Goal: Use online tool/utility: Utilize a website feature to perform a specific function

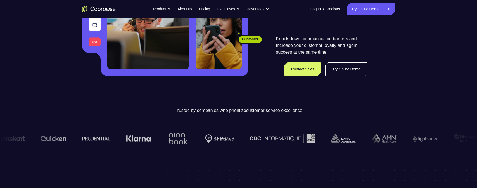
scroll to position [111, 0]
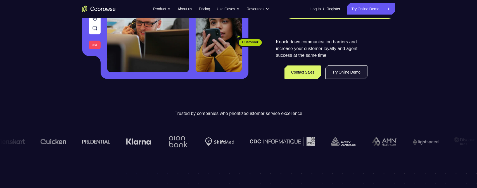
click at [354, 75] on link "Try Online Demo" at bounding box center [346, 71] width 42 height 13
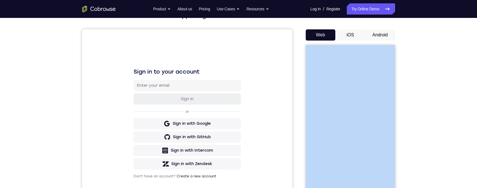
click at [374, 34] on button "Android" at bounding box center [380, 34] width 30 height 11
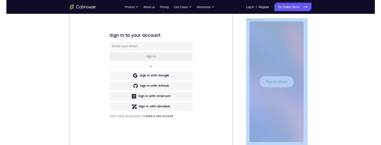
scroll to position [70, 0]
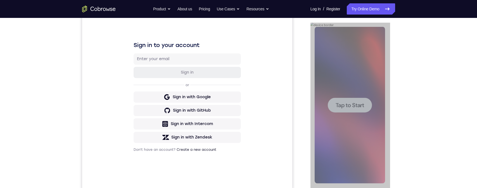
click at [342, 109] on div at bounding box center [350, 104] width 44 height 15
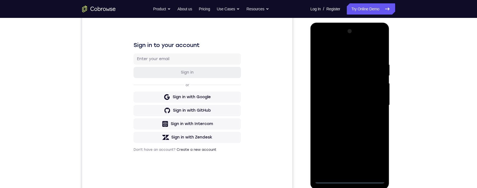
click at [350, 178] on div at bounding box center [349, 105] width 70 height 156
click at [351, 180] on div at bounding box center [349, 105] width 70 height 156
click at [376, 155] on div at bounding box center [349, 105] width 70 height 156
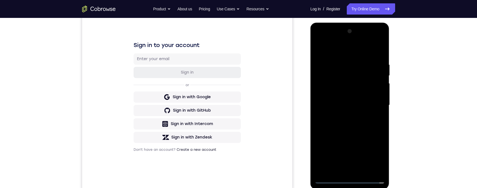
click at [376, 155] on div at bounding box center [349, 105] width 70 height 156
click at [339, 49] on div at bounding box center [349, 105] width 70 height 156
click at [374, 103] on div at bounding box center [349, 105] width 70 height 156
click at [359, 172] on div at bounding box center [349, 105] width 70 height 156
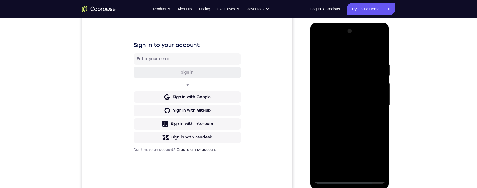
click at [344, 170] on div at bounding box center [349, 105] width 70 height 156
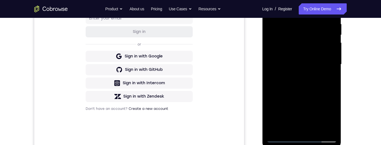
scroll to position [109, 0]
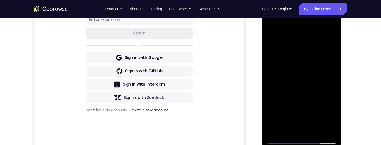
click at [296, 131] on div at bounding box center [302, 66] width 70 height 156
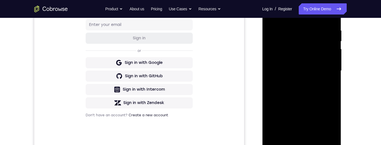
scroll to position [107, 0]
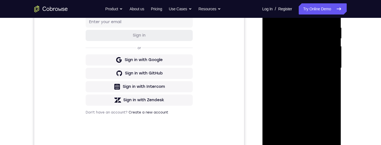
click at [282, 140] on div at bounding box center [302, 68] width 70 height 156
click at [303, 142] on div at bounding box center [302, 68] width 70 height 156
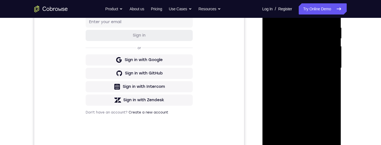
click at [381, 45] on div "Your Support Agent Your Customer Web iOS Android Next Steps We’d be happy to gi…" at bounding box center [190, 95] width 381 height 368
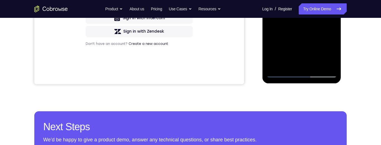
scroll to position [105, 0]
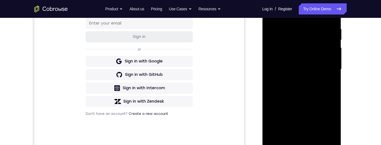
click at [326, 120] on div at bounding box center [302, 69] width 70 height 156
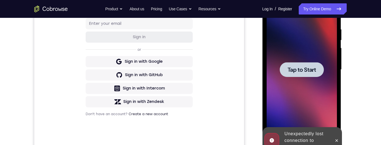
scroll to position [110, 0]
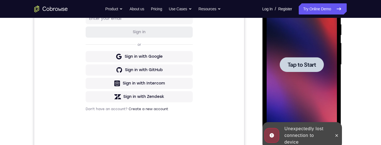
click at [313, 65] on span "Tap to Start" at bounding box center [302, 65] width 28 height 6
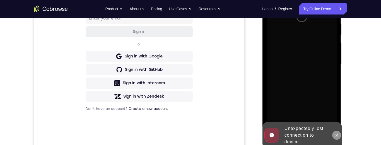
click at [337, 133] on icon at bounding box center [337, 135] width 4 height 4
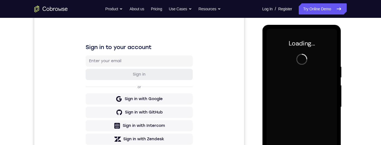
scroll to position [70, 0]
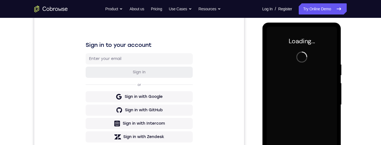
click at [301, 62] on div at bounding box center [302, 105] width 70 height 156
